Goal: Transaction & Acquisition: Subscribe to service/newsletter

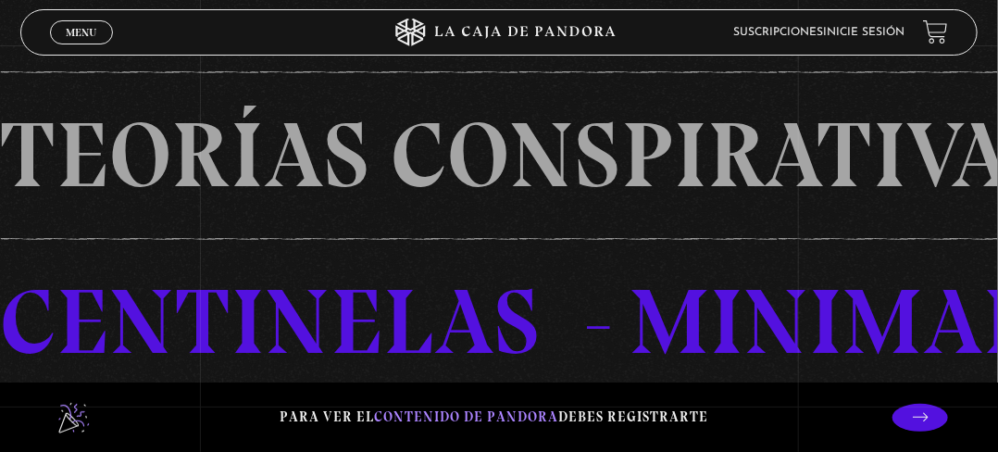
click at [823, 31] on link "Suscripciones" at bounding box center [779, 32] width 90 height 11
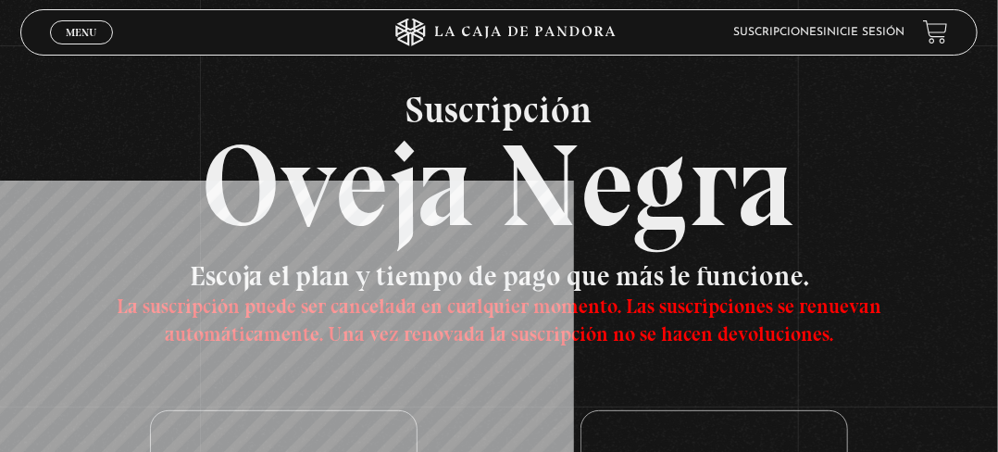
click at [94, 34] on span "Menu" at bounding box center [81, 32] width 31 height 11
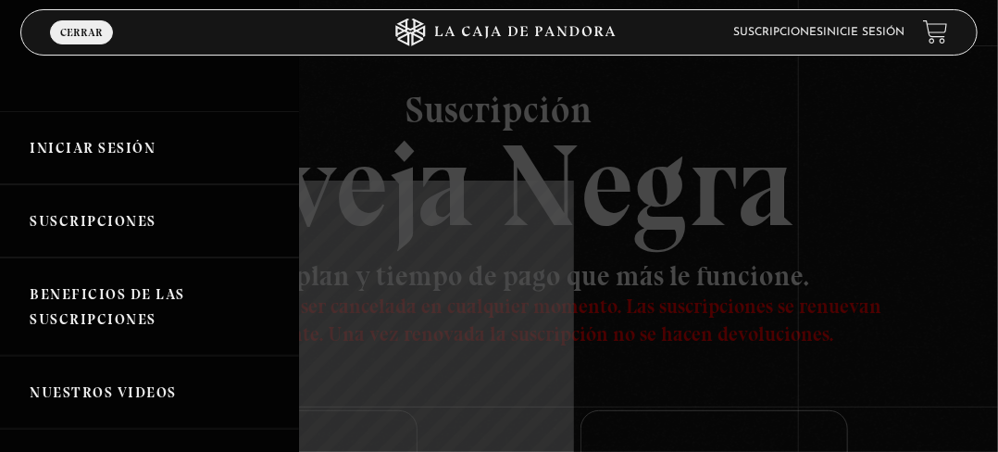
click at [102, 297] on link "Beneficios de las suscripciones" at bounding box center [149, 306] width 299 height 98
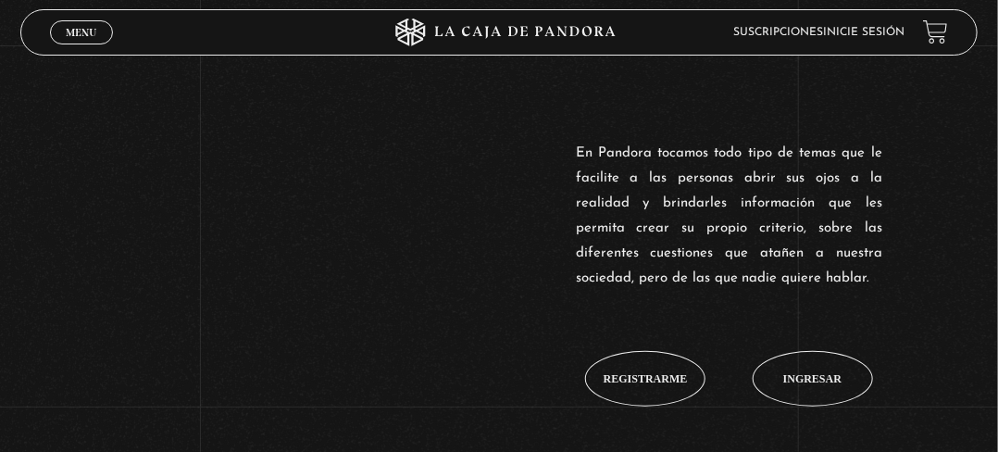
scroll to position [556, 0]
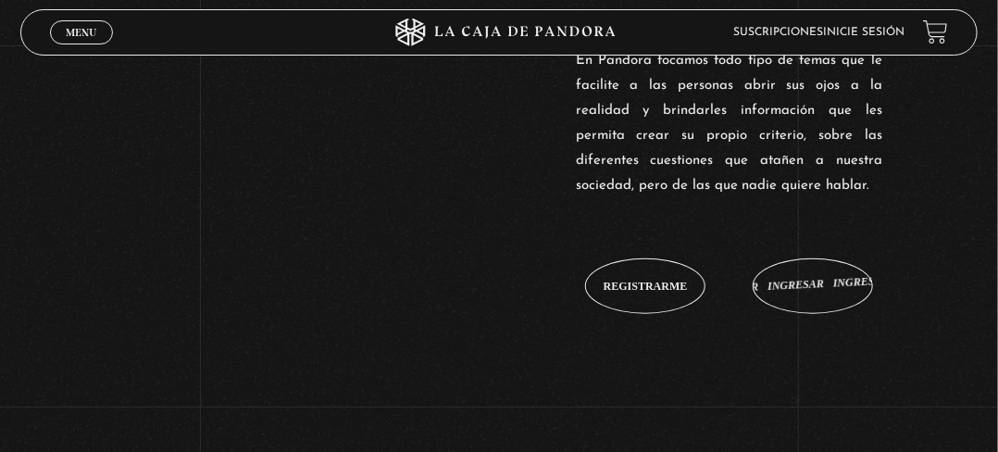
click at [818, 281] on span "Ingresar" at bounding box center [813, 286] width 58 height 11
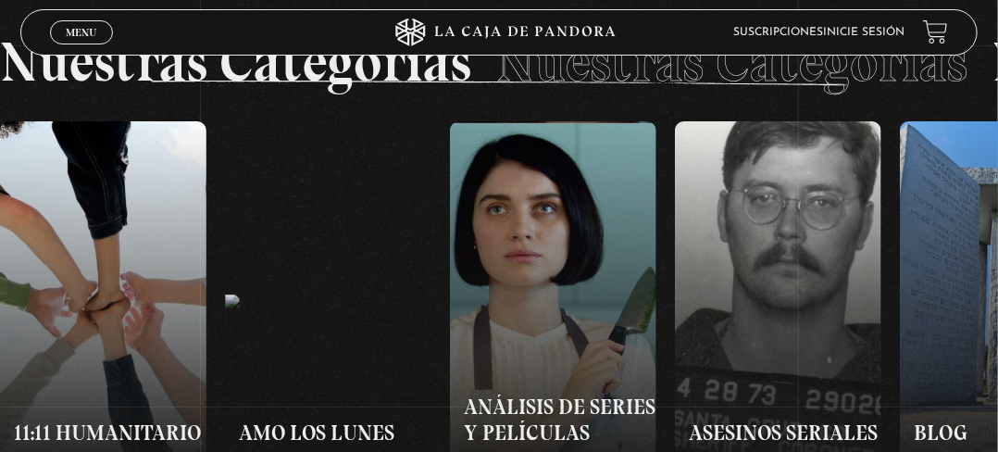
scroll to position [1145, 0]
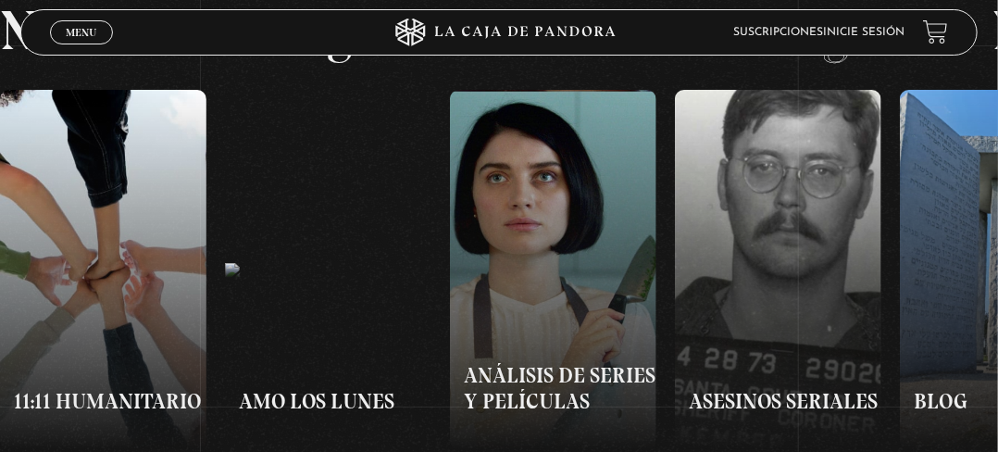
click at [155, 345] on button "«" at bounding box center [249, 270] width 499 height 360
drag, startPoint x: 889, startPoint y: 375, endPoint x: 684, endPoint y: 349, distance: 206.3
click at [684, 349] on button "»" at bounding box center [748, 270] width 499 height 360
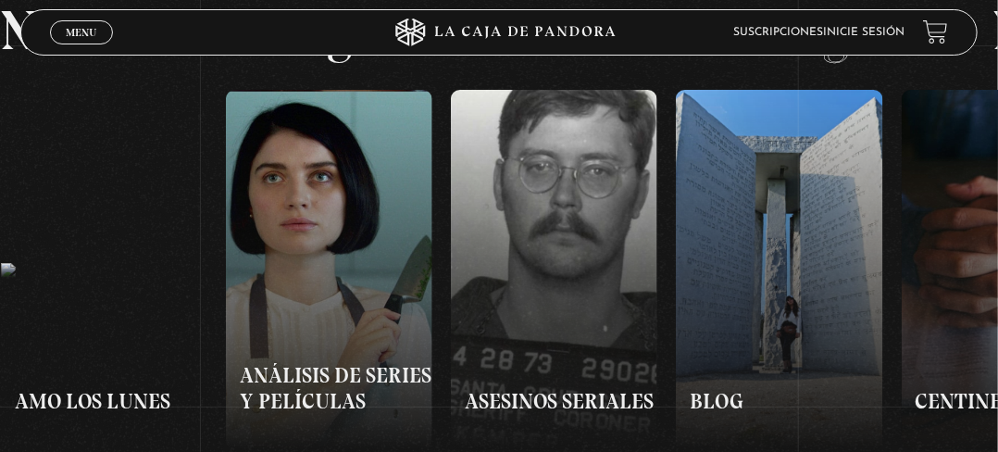
scroll to position [0, 225]
drag, startPoint x: 892, startPoint y: 374, endPoint x: 566, endPoint y: 357, distance: 326.5
click at [566, 357] on button "»" at bounding box center [748, 270] width 499 height 360
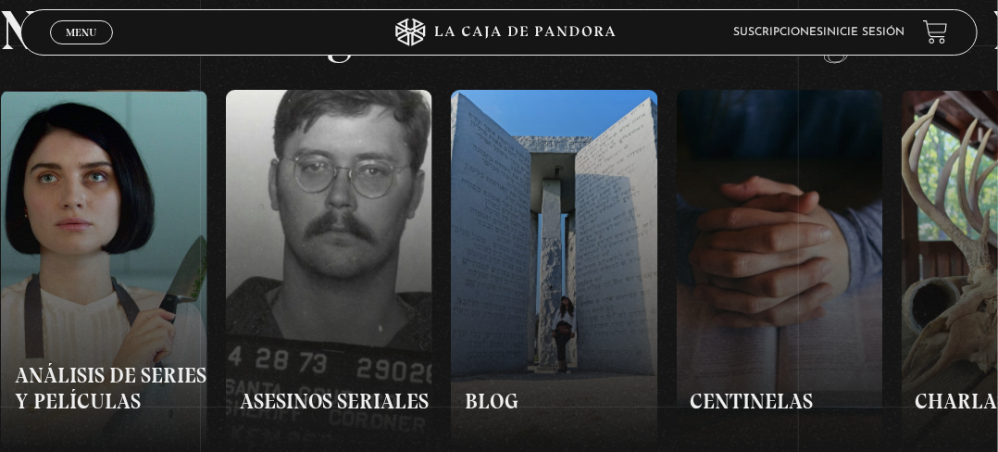
scroll to position [0, 450]
drag, startPoint x: 815, startPoint y: 375, endPoint x: 370, endPoint y: 366, distance: 445.6
click at [370, 366] on div "11:11 Humanitario Amo los Lunes Análisis de series y películas Asesinos Seriale…" at bounding box center [499, 270] width 998 height 360
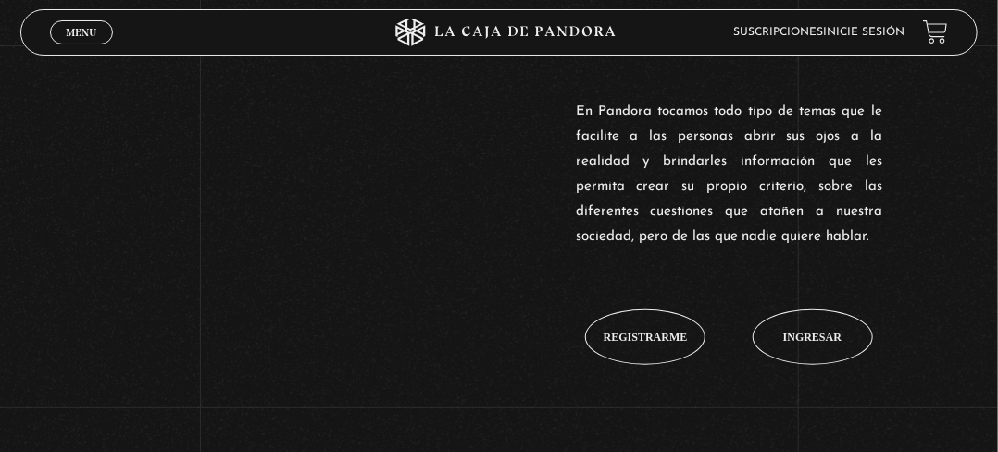
scroll to position [496, 0]
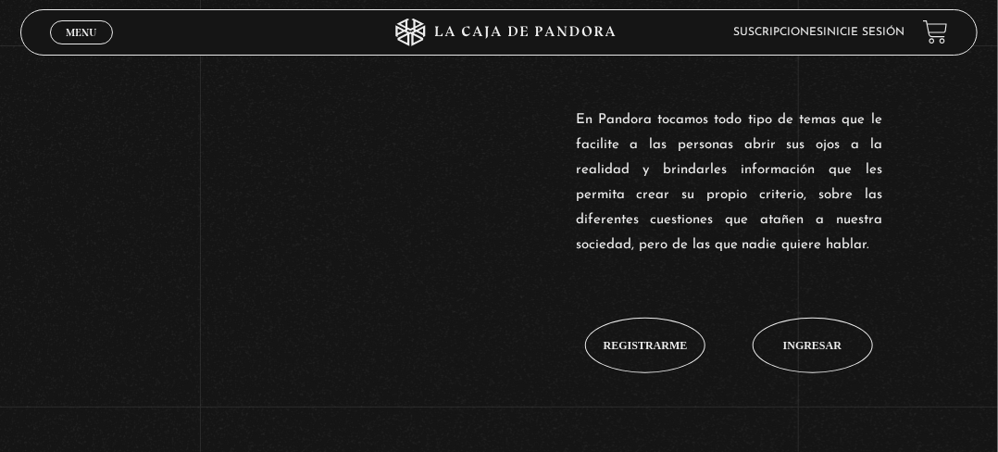
click at [78, 27] on span "Menu" at bounding box center [81, 32] width 31 height 11
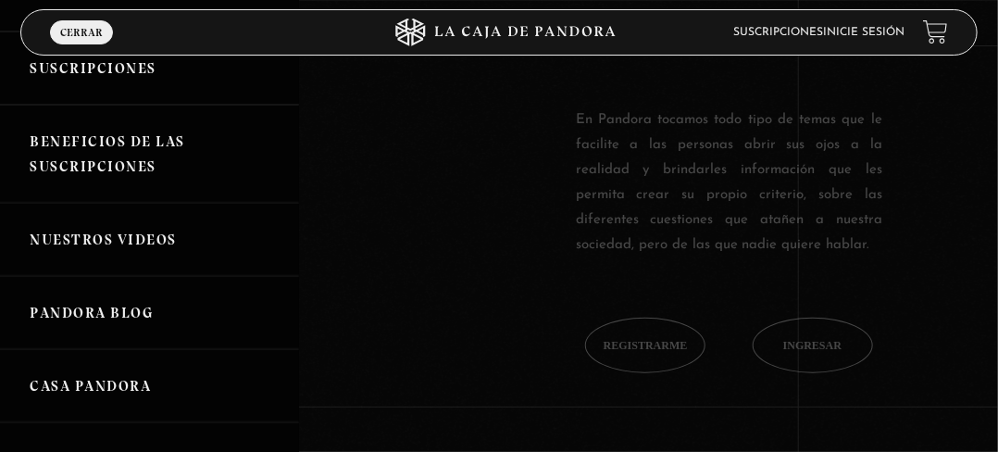
scroll to position [185, 0]
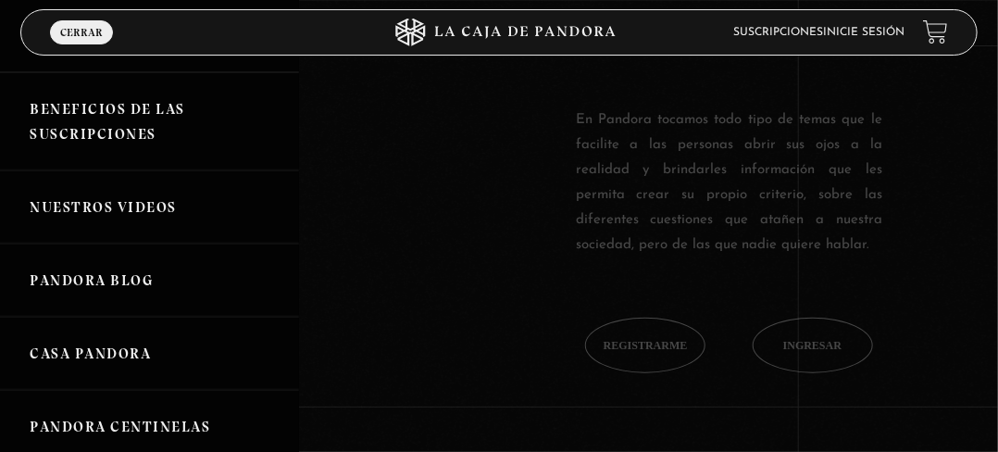
click at [140, 202] on link "Nuestros Videos" at bounding box center [149, 206] width 299 height 73
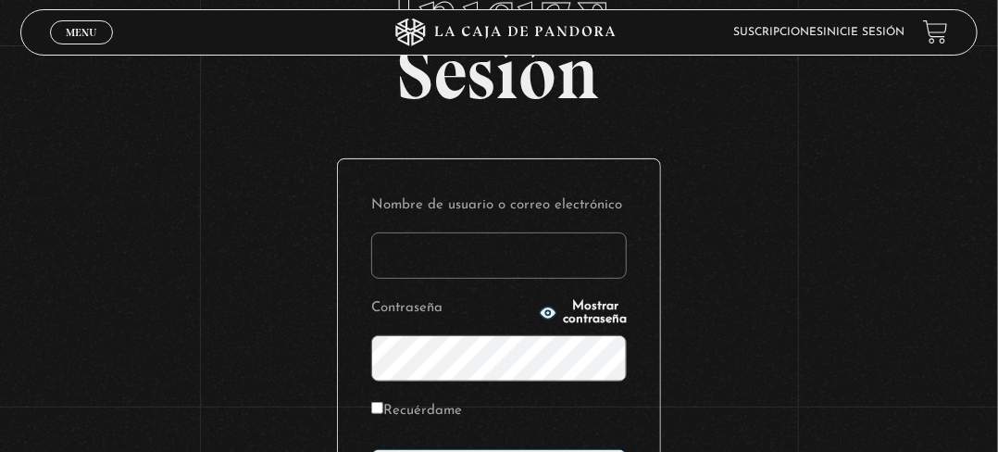
scroll to position [49, 0]
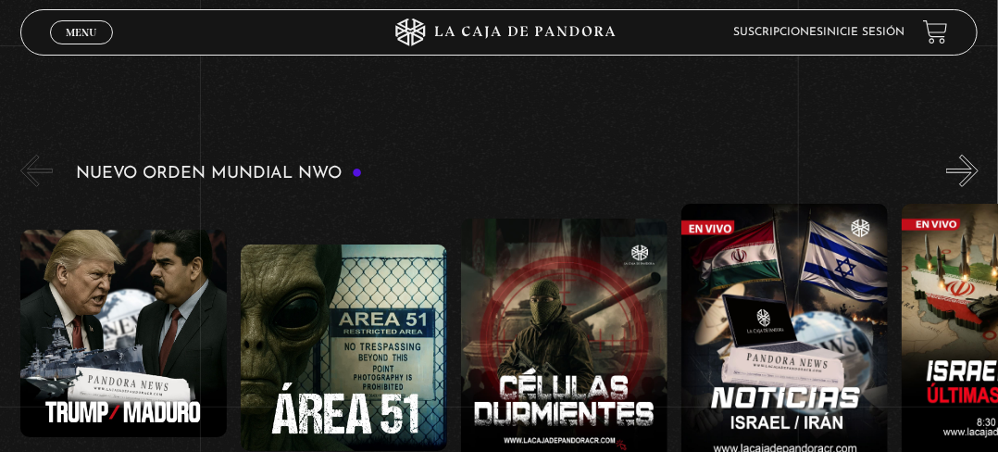
scroll to position [278, 0]
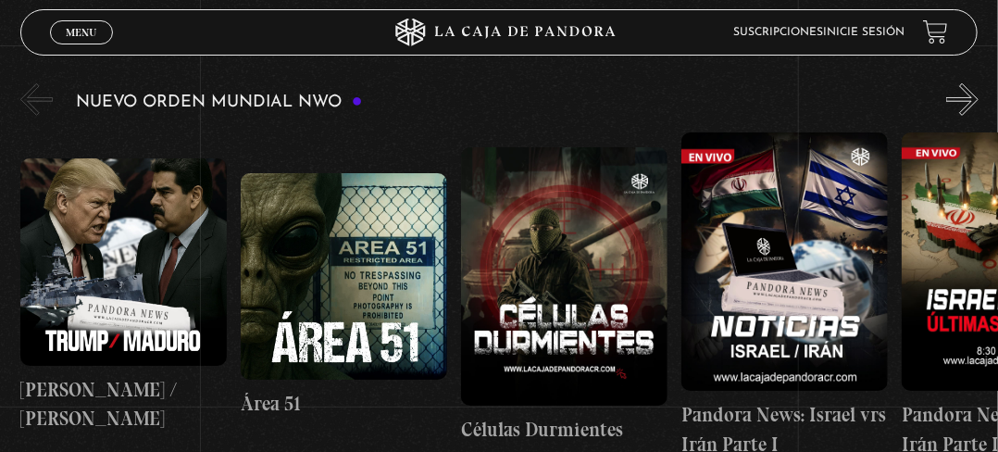
click at [383, 325] on figure at bounding box center [344, 276] width 207 height 207
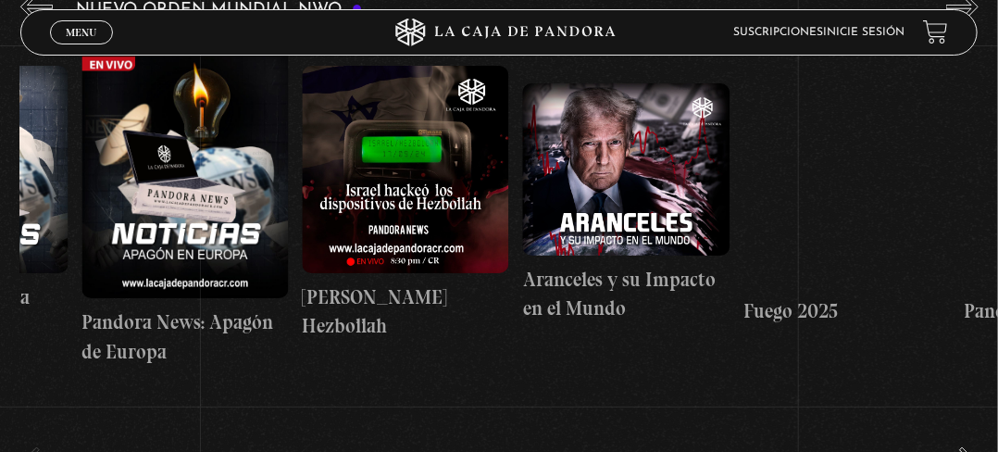
scroll to position [0, 0]
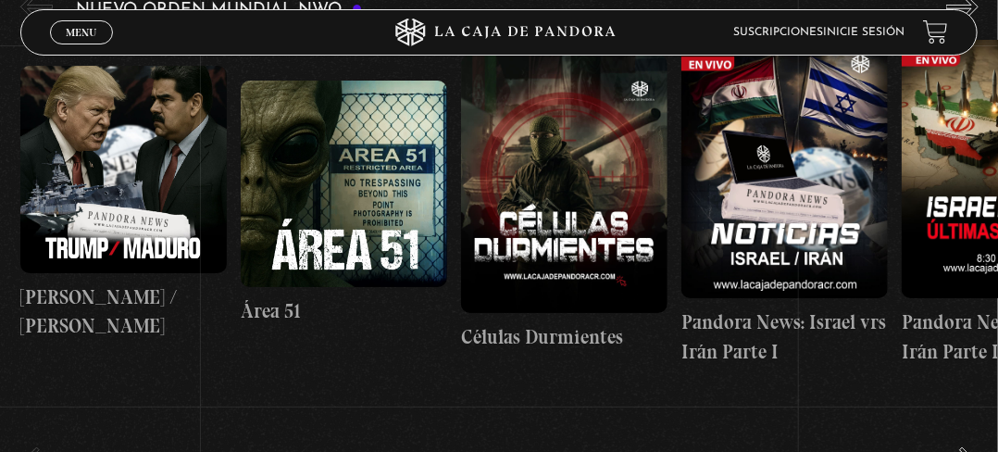
drag, startPoint x: 797, startPoint y: 175, endPoint x: 872, endPoint y: 192, distance: 77.8
click at [872, 192] on figure at bounding box center [785, 169] width 207 height 258
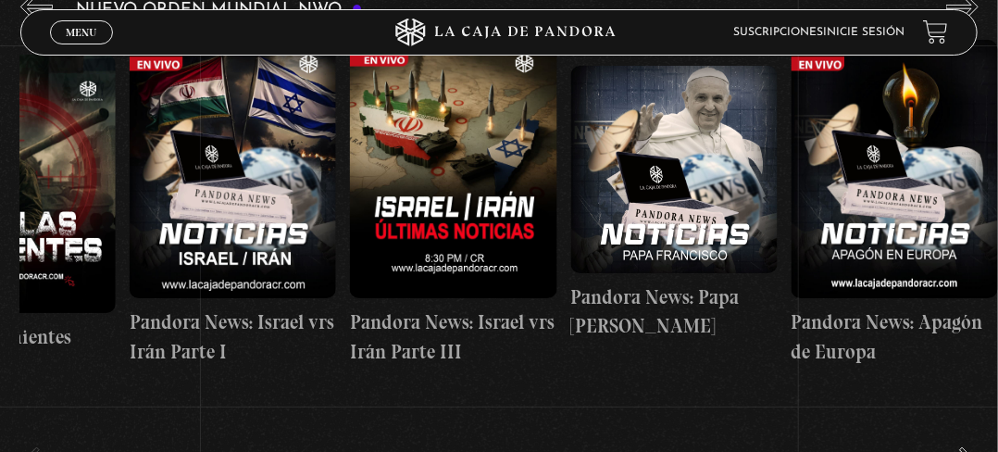
scroll to position [0, 538]
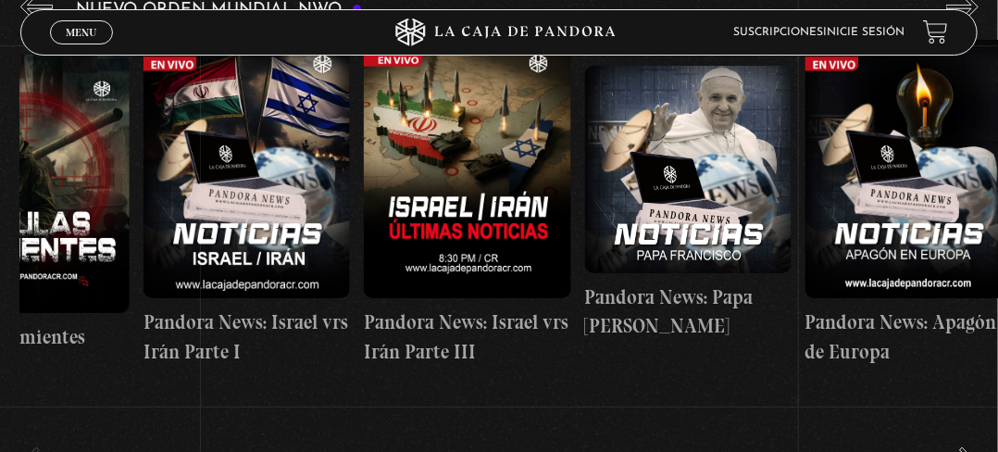
drag, startPoint x: 662, startPoint y: 216, endPoint x: 555, endPoint y: 195, distance: 109.5
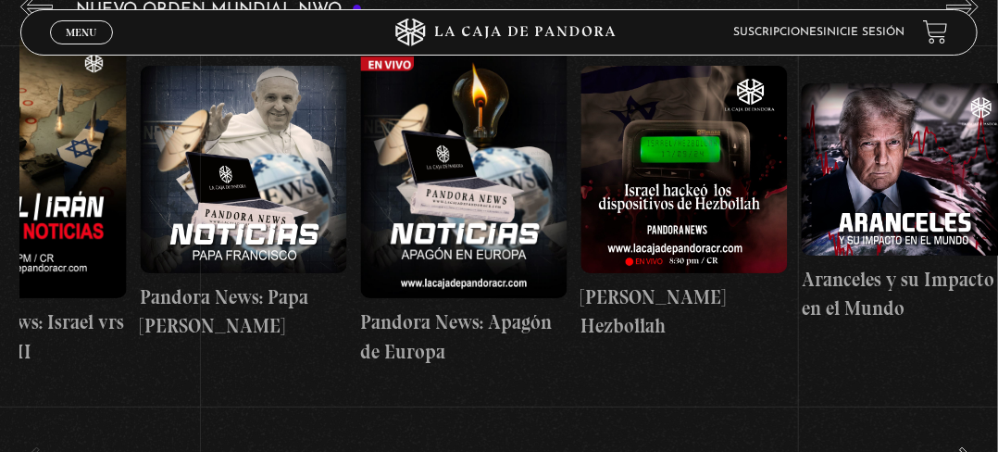
drag, startPoint x: 704, startPoint y: 212, endPoint x: 615, endPoint y: 201, distance: 89.6
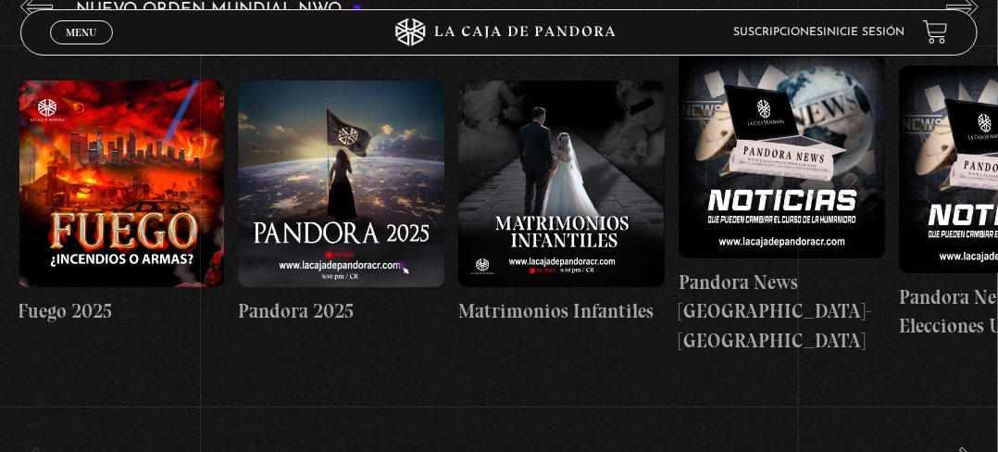
scroll to position [0, 1993]
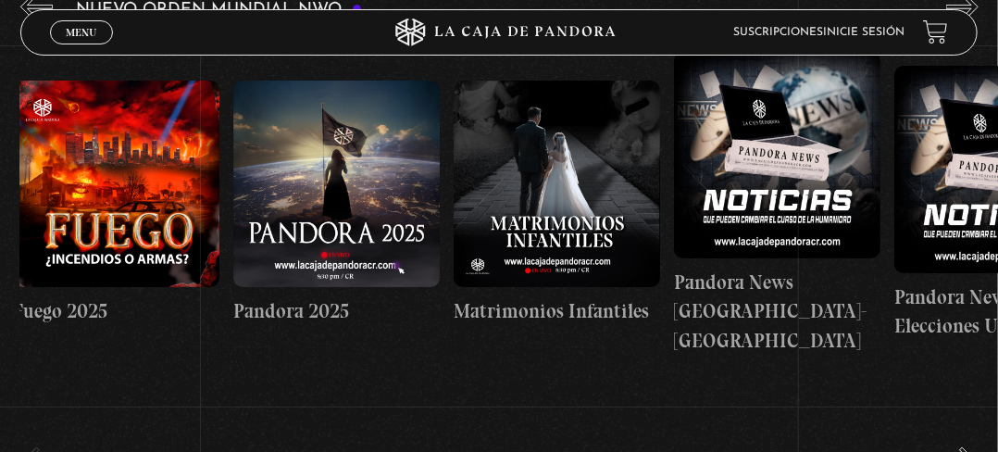
drag, startPoint x: 664, startPoint y: 186, endPoint x: 462, endPoint y: 194, distance: 202.1
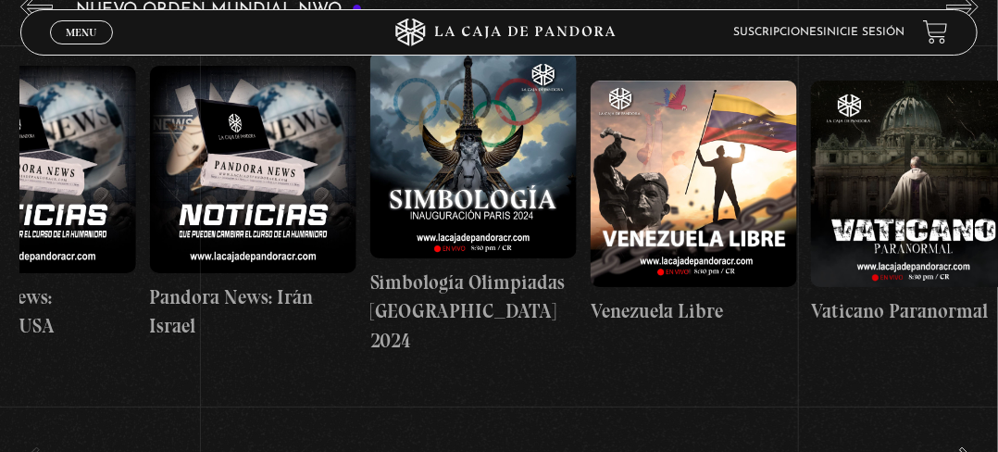
scroll to position [0, 3019]
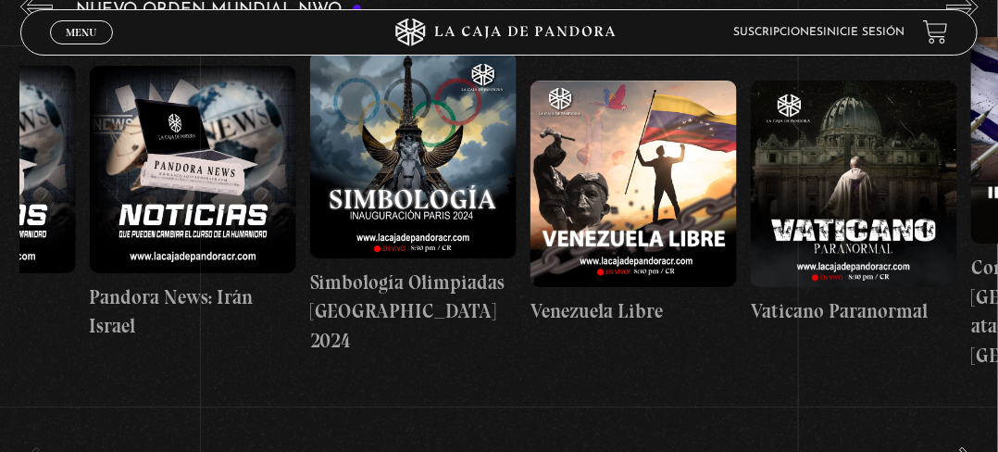
drag, startPoint x: 573, startPoint y: 195, endPoint x: 373, endPoint y: 178, distance: 200.8
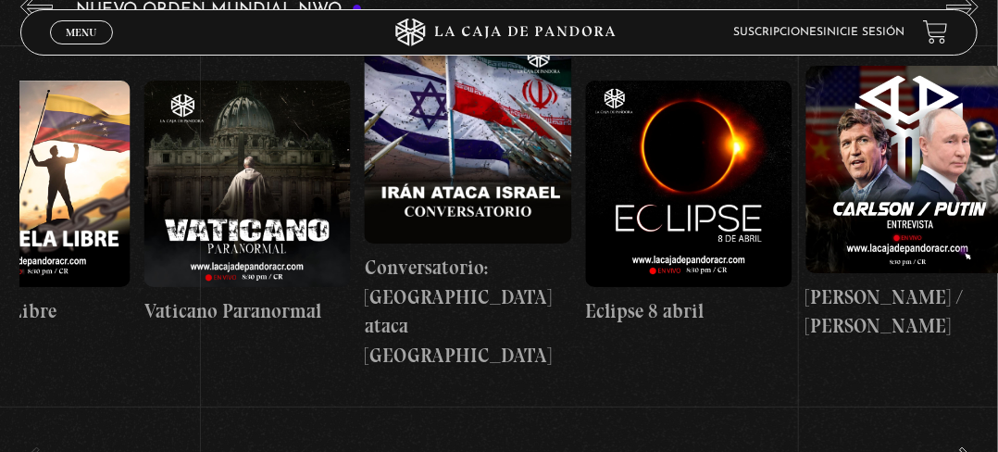
scroll to position [0, 3853]
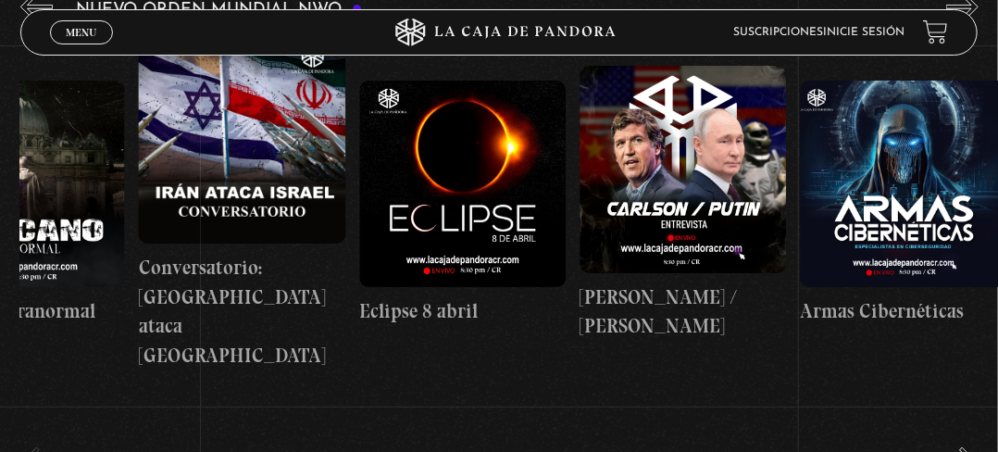
drag, startPoint x: 621, startPoint y: 184, endPoint x: 454, endPoint y: 178, distance: 166.8
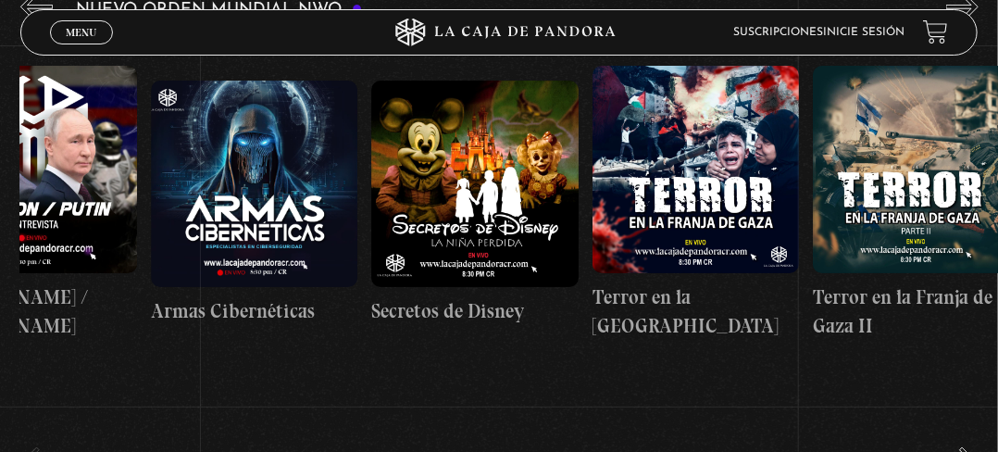
scroll to position [0, 4631]
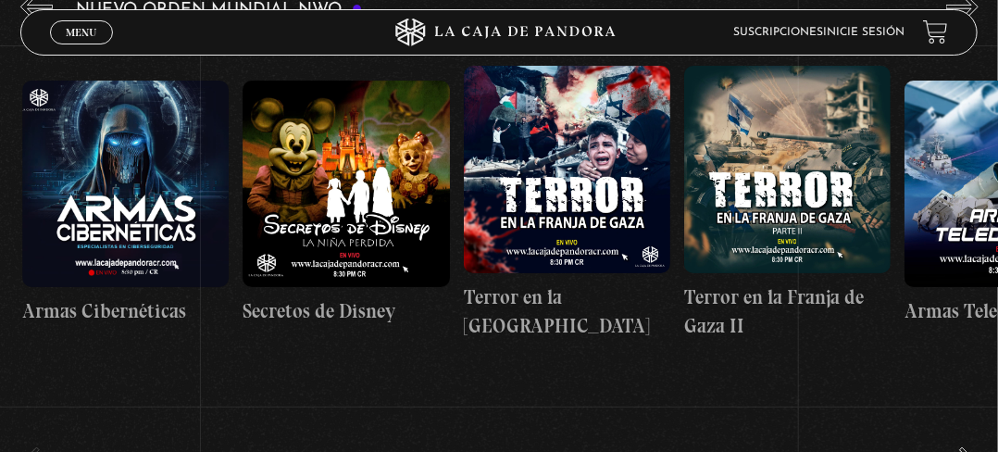
drag, startPoint x: 662, startPoint y: 183, endPoint x: 507, endPoint y: 175, distance: 155.8
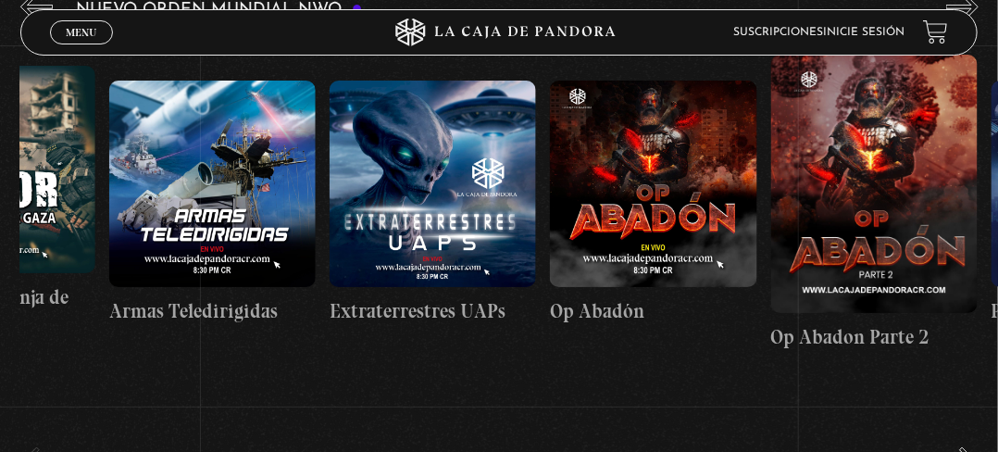
scroll to position [0, 5431]
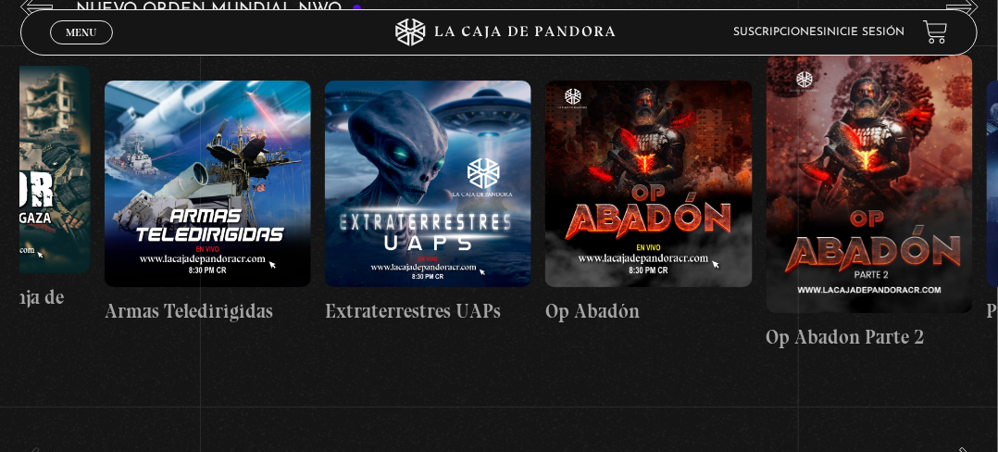
drag, startPoint x: 622, startPoint y: 219, endPoint x: 471, endPoint y: 208, distance: 152.2
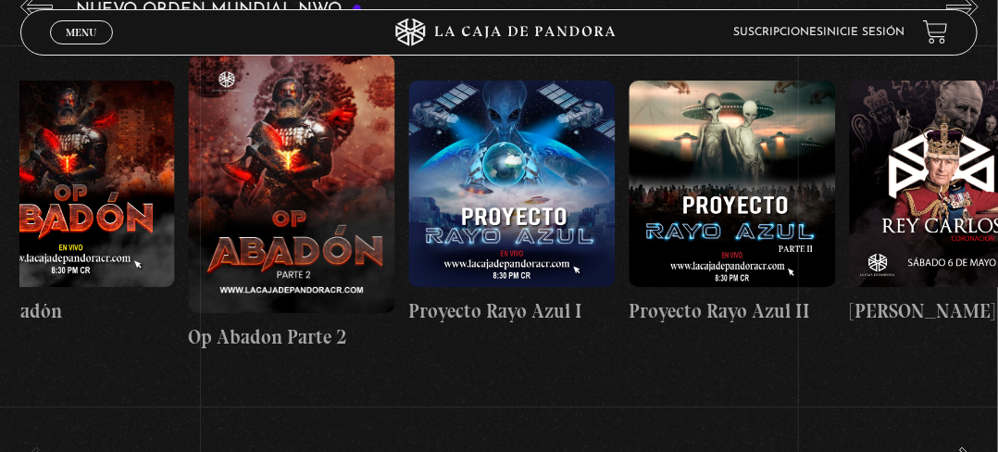
scroll to position [0, 6201]
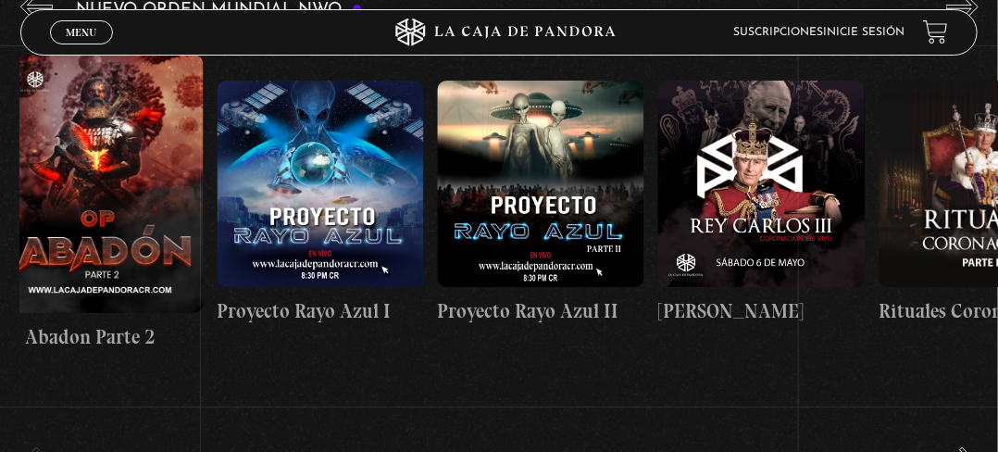
drag, startPoint x: 675, startPoint y: 202, endPoint x: 521, endPoint y: 193, distance: 154.0
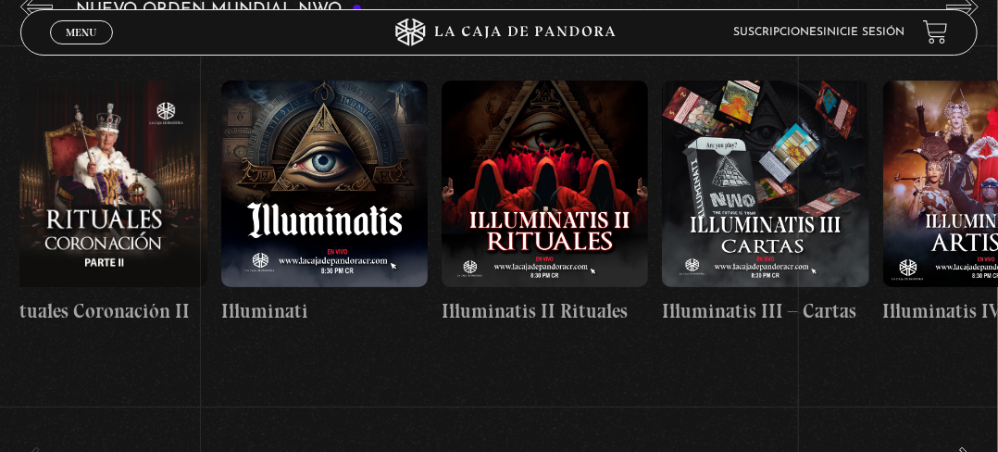
scroll to position [0, 7357]
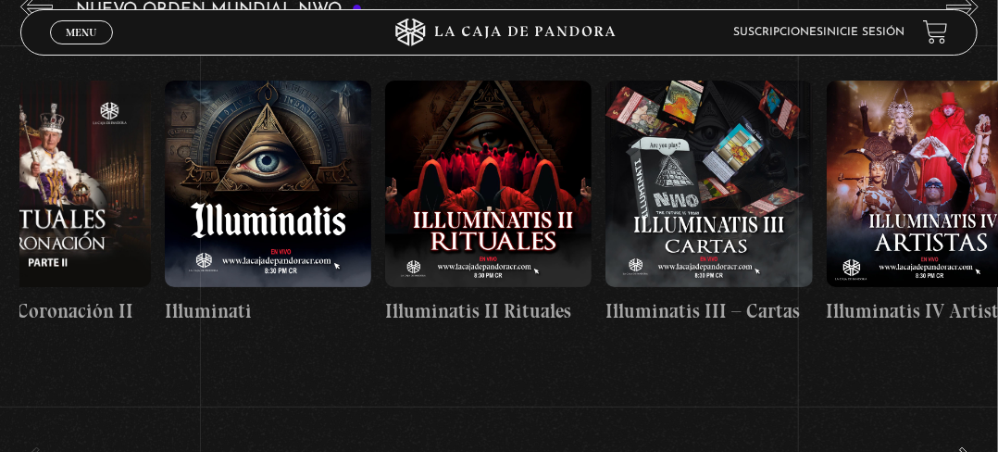
drag, startPoint x: 564, startPoint y: 194, endPoint x: 333, endPoint y: 189, distance: 230.7
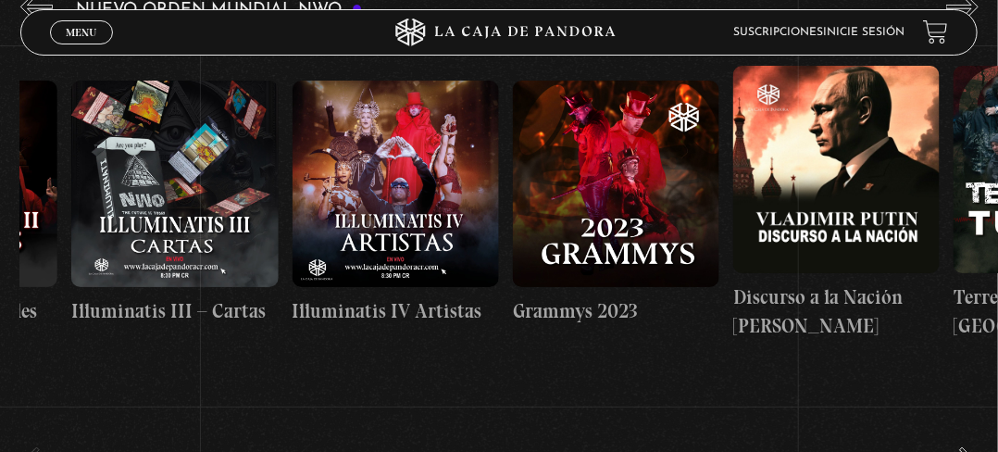
scroll to position [0, 7918]
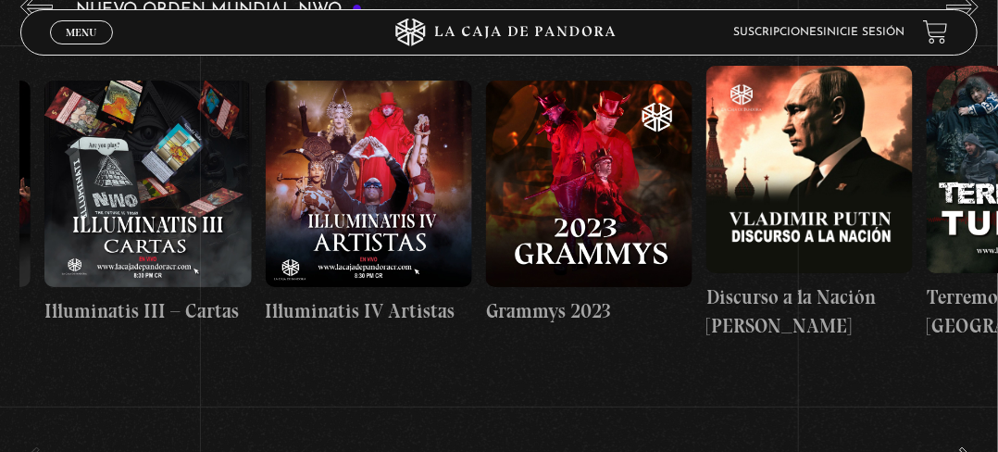
drag, startPoint x: 544, startPoint y: 203, endPoint x: 432, endPoint y: 200, distance: 112.1
click at [432, 200] on div "Trump / Maduro Área 51 Células Durmientes Pandora News: Israel vrs Irán Parte I…" at bounding box center [928, 203] width 17652 height 333
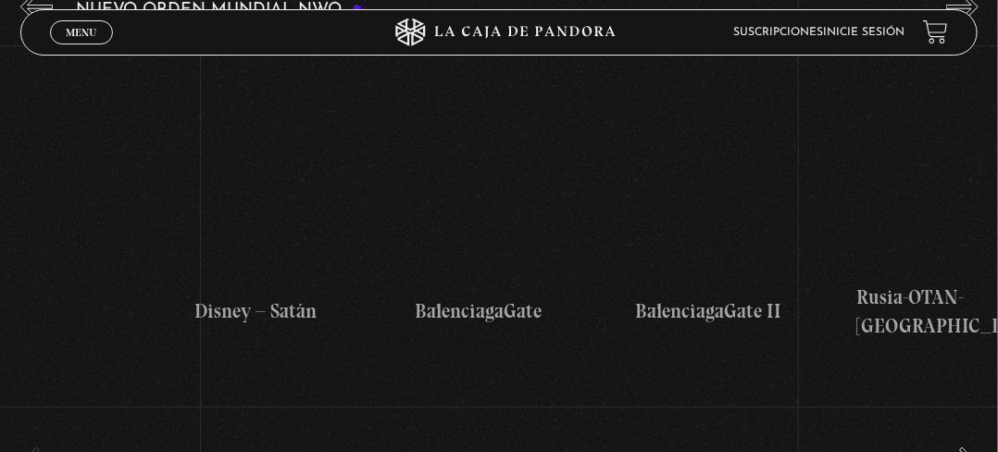
scroll to position [0, 9318]
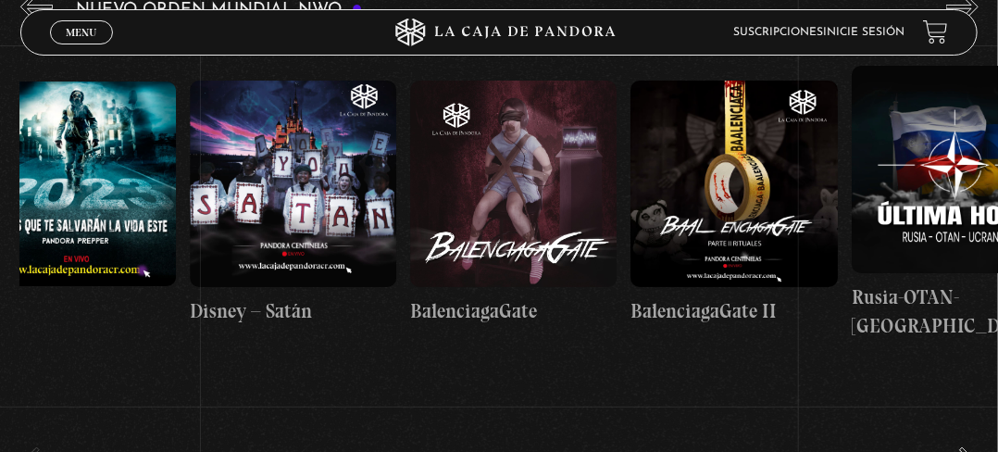
drag, startPoint x: 642, startPoint y: 224, endPoint x: 363, endPoint y: 207, distance: 279.3
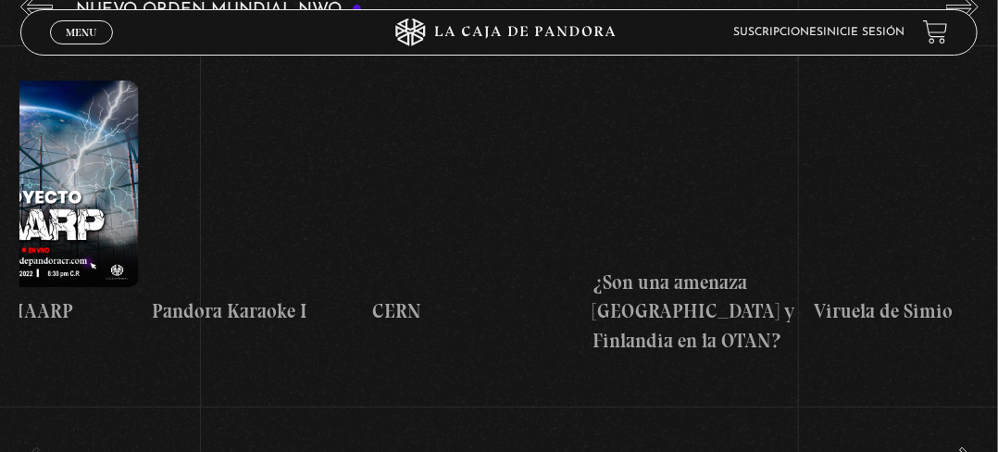
scroll to position [0, 11485]
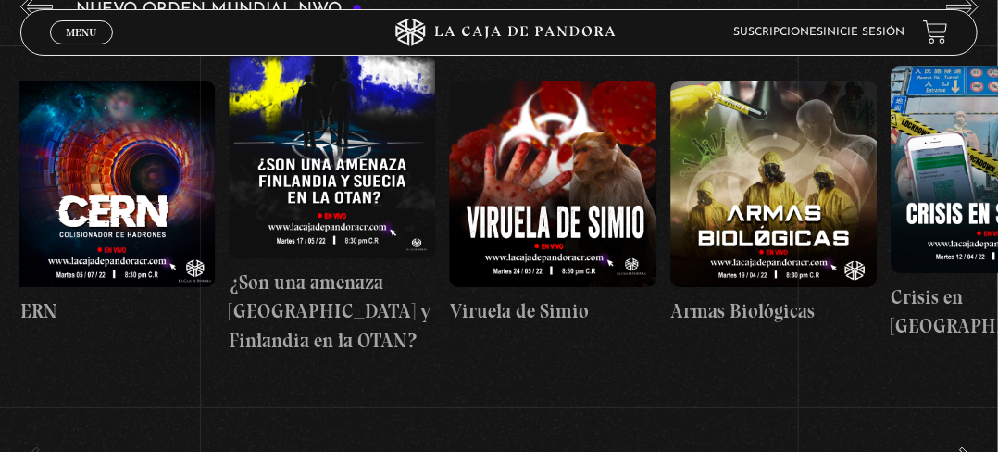
drag, startPoint x: 504, startPoint y: 200, endPoint x: 0, endPoint y: 131, distance: 508.6
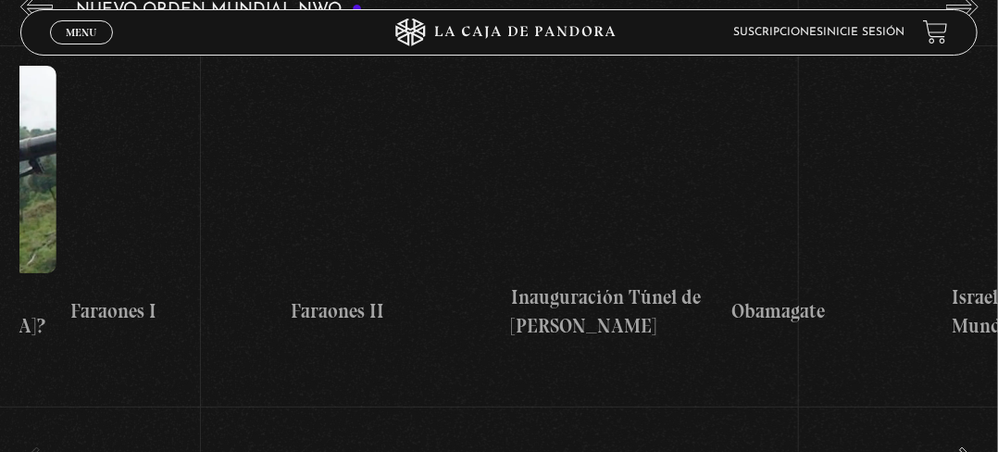
drag, startPoint x: 719, startPoint y: 217, endPoint x: 81, endPoint y: 149, distance: 641.7
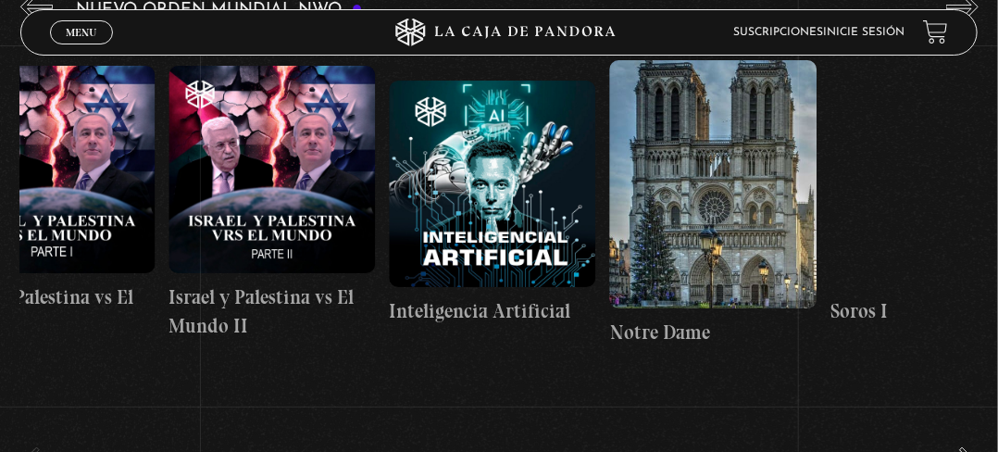
scroll to position [0, 16368]
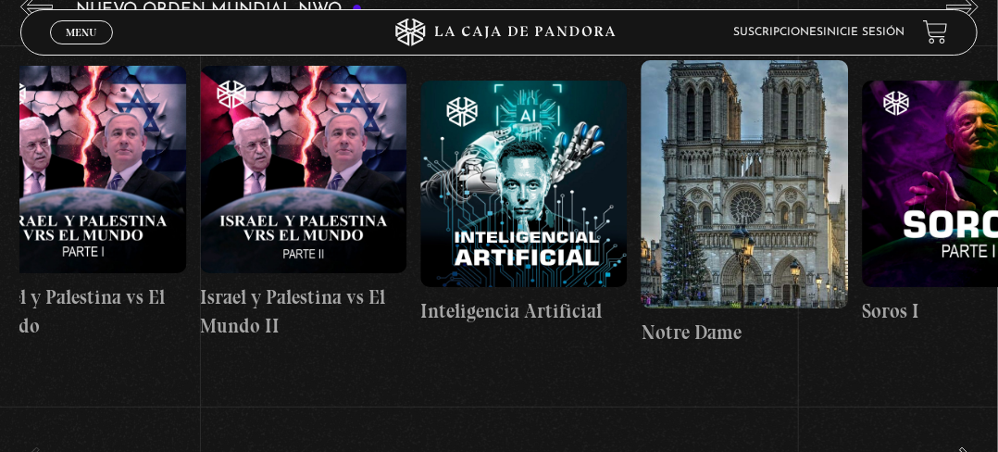
drag, startPoint x: 831, startPoint y: 240, endPoint x: 371, endPoint y: 160, distance: 466.3
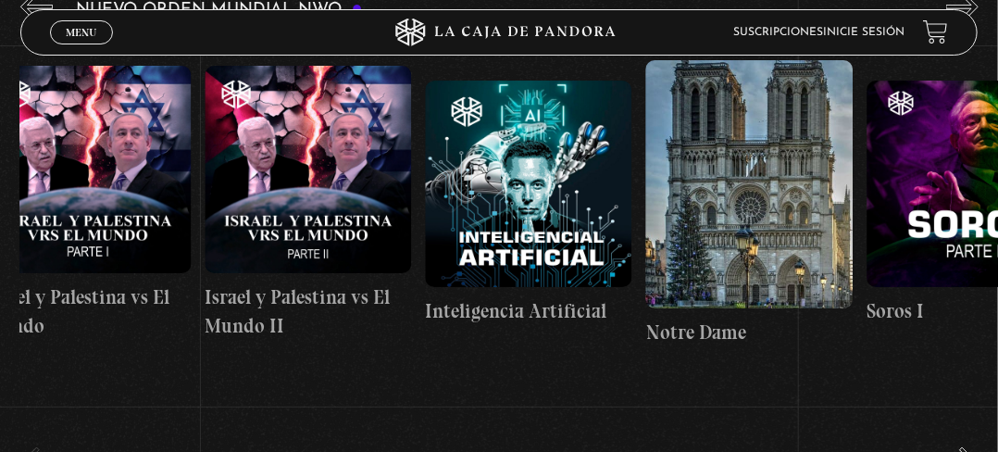
click at [519, 208] on figure at bounding box center [528, 184] width 207 height 207
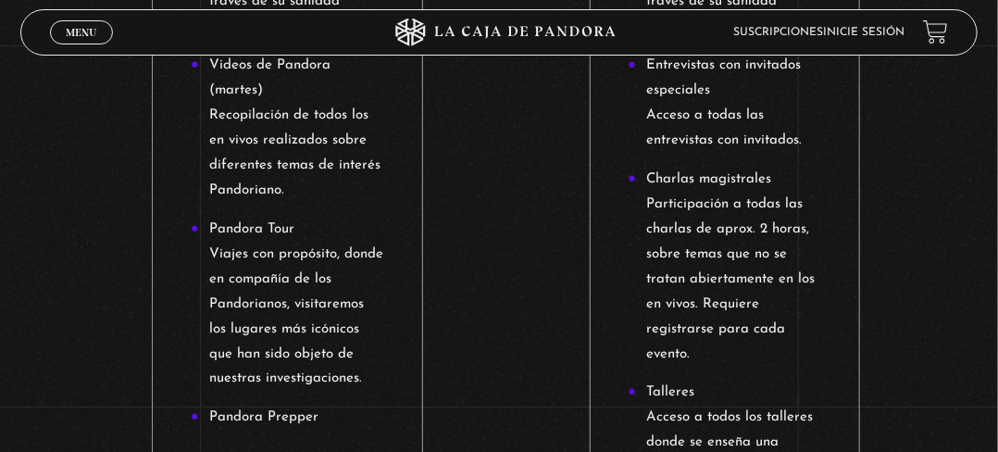
scroll to position [4109, 0]
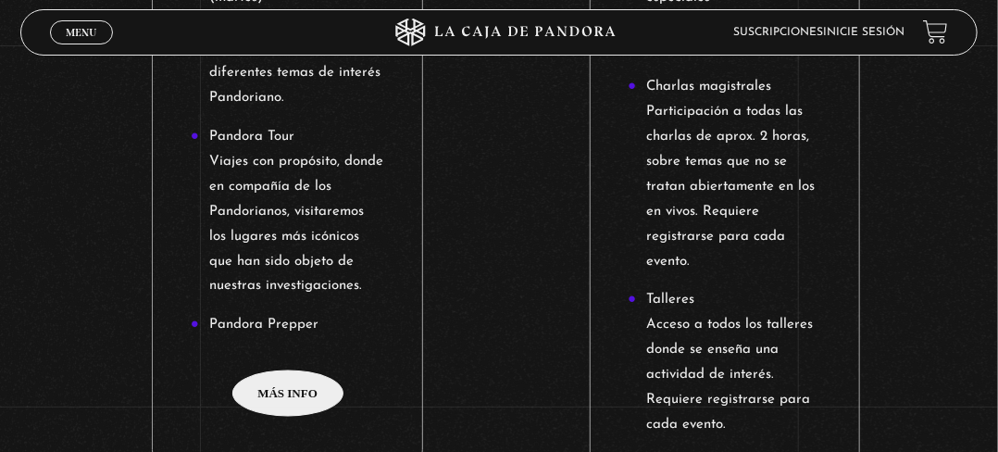
click at [301, 392] on span "Más info" at bounding box center [287, 393] width 111 height 46
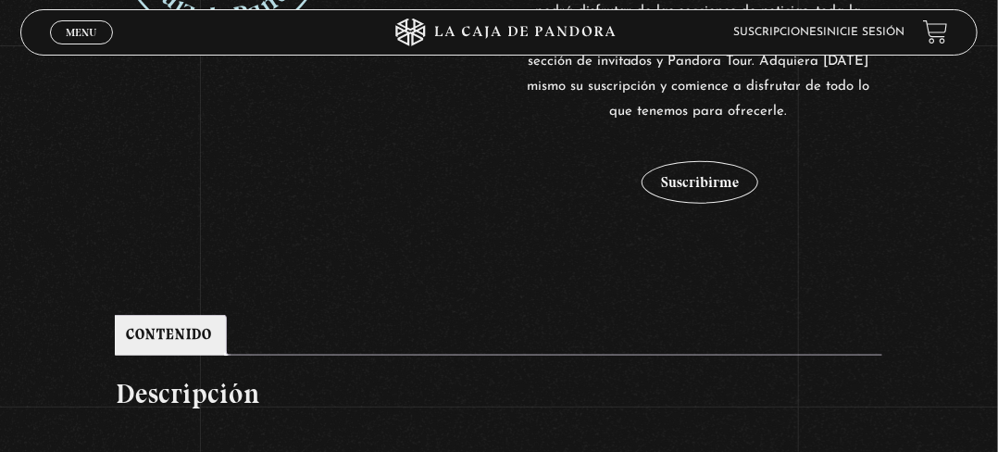
scroll to position [556, 0]
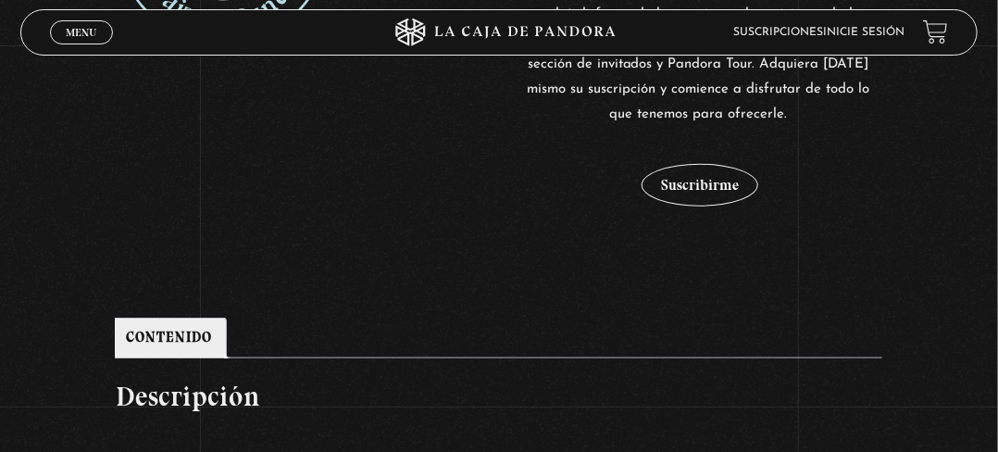
click at [800, 27] on link "Suscripciones" at bounding box center [779, 32] width 90 height 11
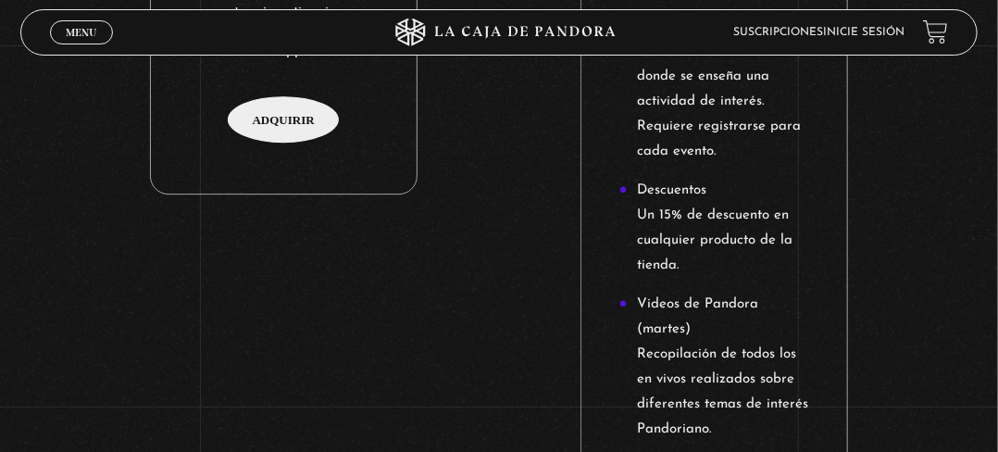
scroll to position [1945, 0]
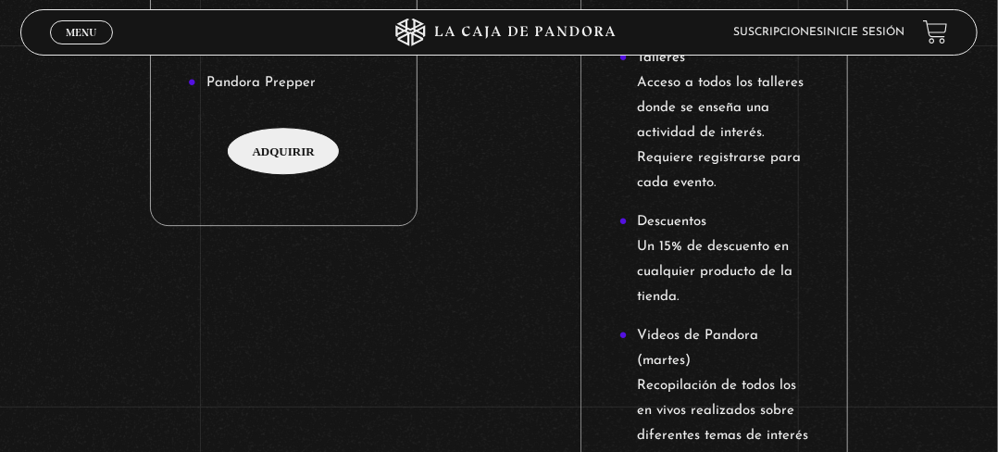
click at [301, 148] on span "Adquirir" at bounding box center [283, 151] width 111 height 46
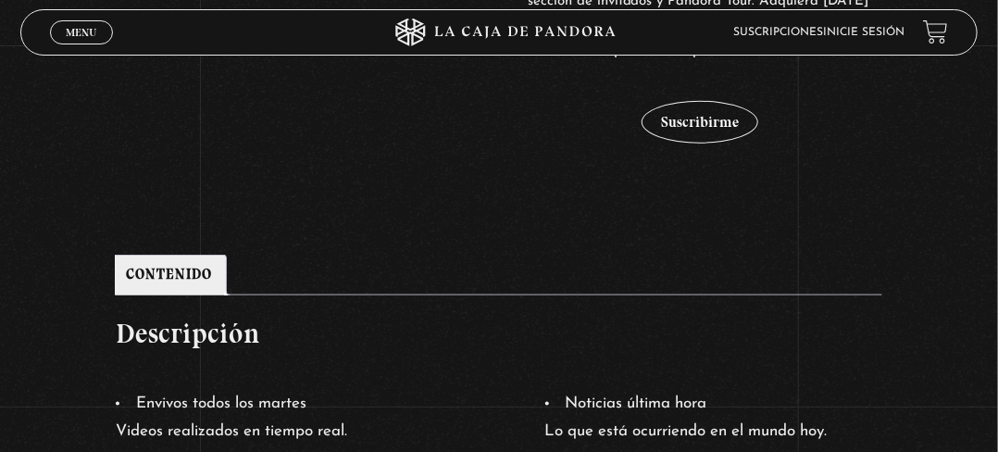
scroll to position [648, 0]
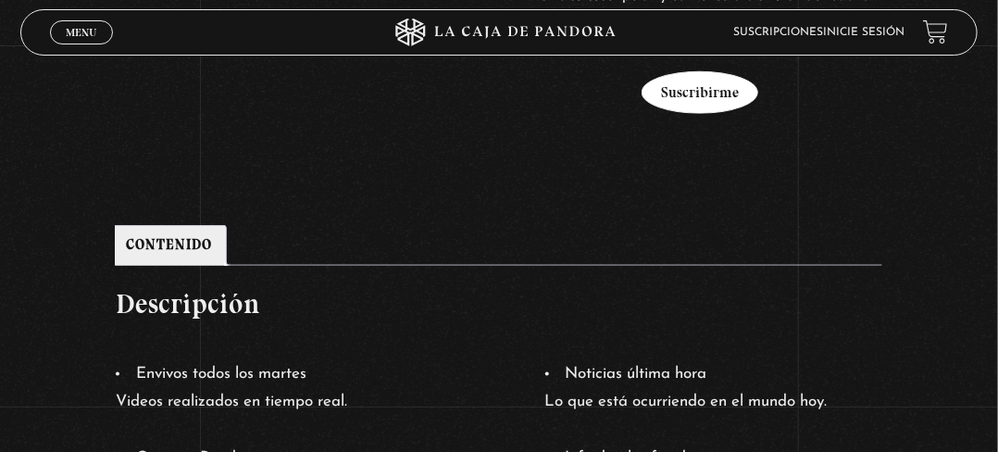
click at [704, 96] on button "Suscribirme" at bounding box center [700, 92] width 117 height 43
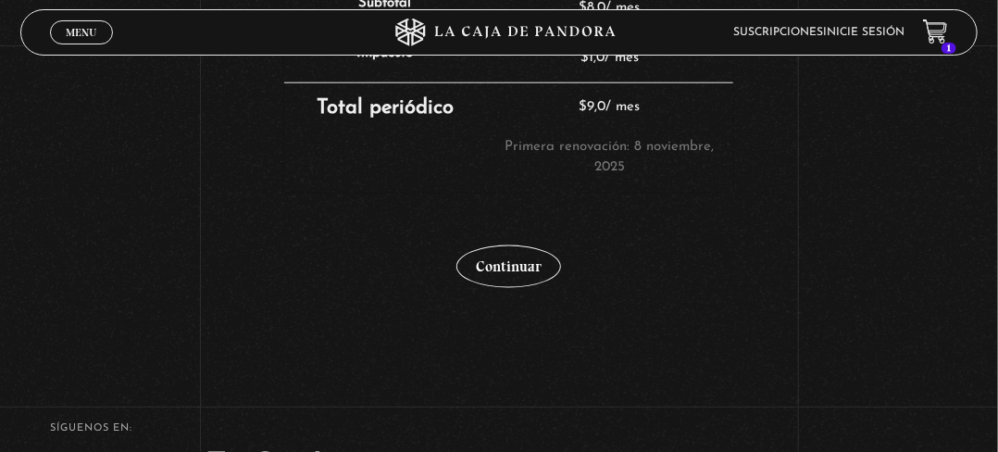
scroll to position [741, 0]
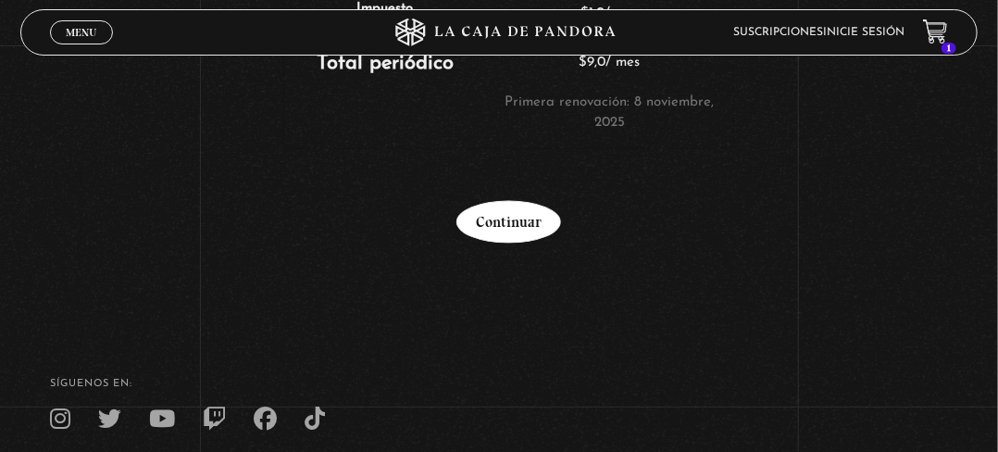
click at [496, 216] on link "Continuar" at bounding box center [509, 222] width 105 height 43
